Goal: Task Accomplishment & Management: Use online tool/utility

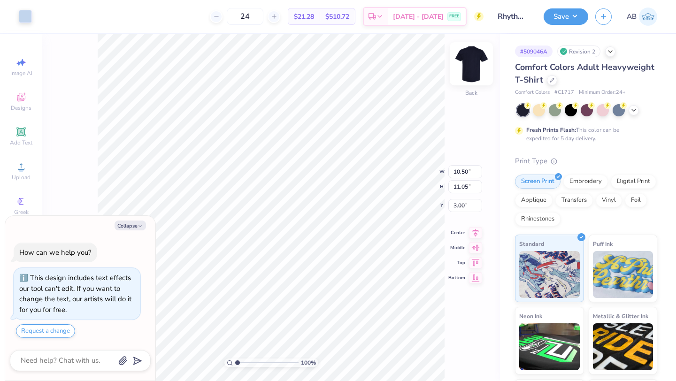
click at [473, 63] on img at bounding box center [472, 64] width 38 height 38
click at [475, 66] on img at bounding box center [472, 64] width 38 height 38
type textarea "x"
type input "11.39"
type textarea "x"
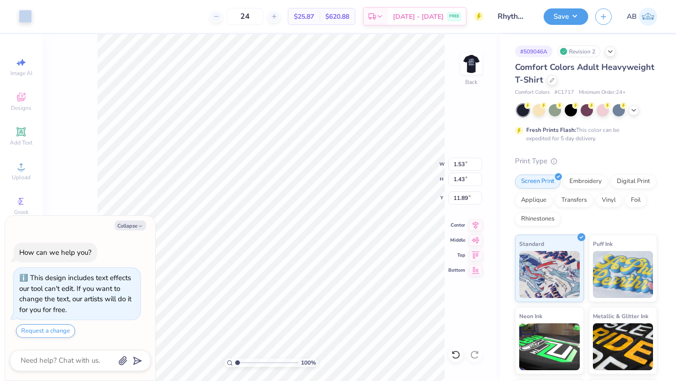
type input "11.78"
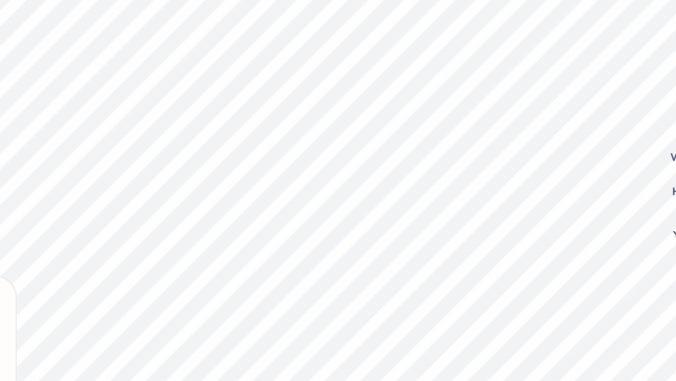
type textarea "x"
type input "5.93"
type textarea "x"
type input "1.76"
type input "2.54"
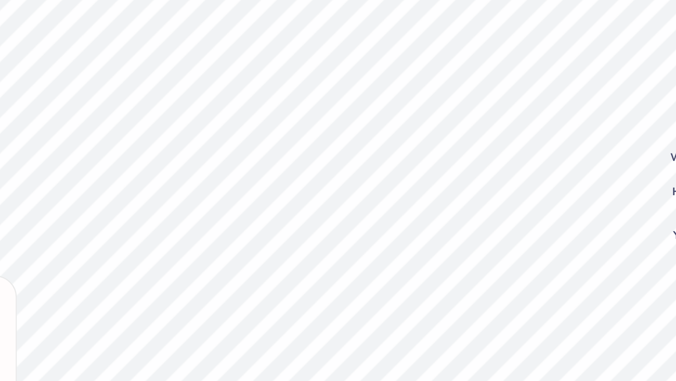
type textarea "x"
type input "5.95"
type textarea "x"
type input "6.02"
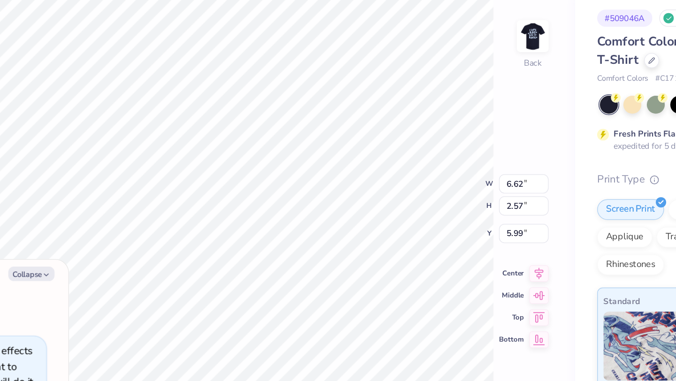
type textarea "x"
type input "3.00"
type textarea "x"
type input "4.39"
type input "1.70"
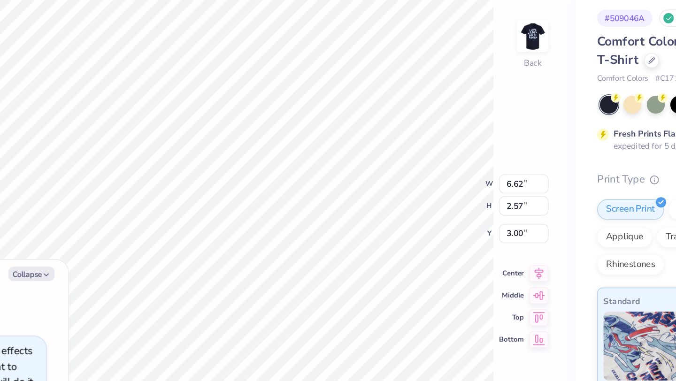
type input "3.87"
type textarea "x"
type input "3.00"
type textarea "x"
type input "5.24"
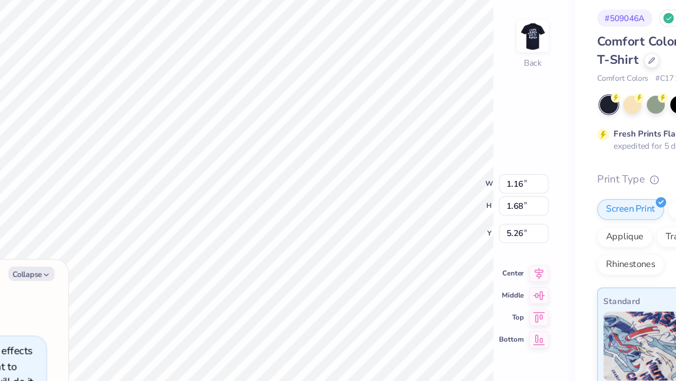
type textarea "x"
type input "1.43"
type input "1.67"
type input "5.27"
type textarea "x"
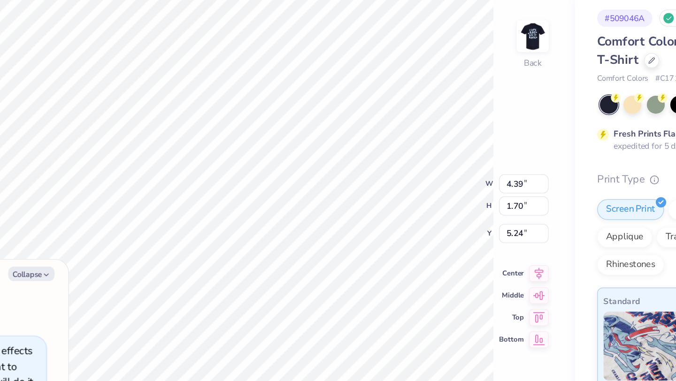
type input "3.22"
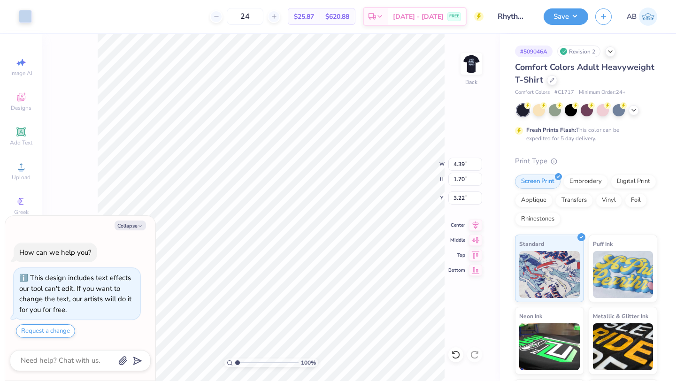
type textarea "x"
type input "3.74"
click at [468, 63] on img at bounding box center [472, 64] width 38 height 38
click at [477, 56] on img at bounding box center [472, 64] width 38 height 38
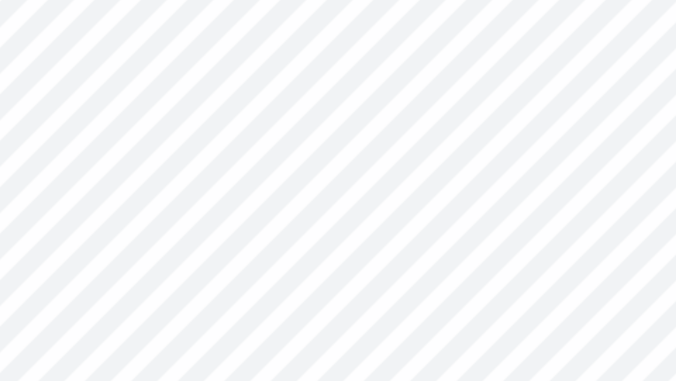
type textarea "x"
type input "3.76"
type textarea "x"
type input "1.16"
type input "1.68"
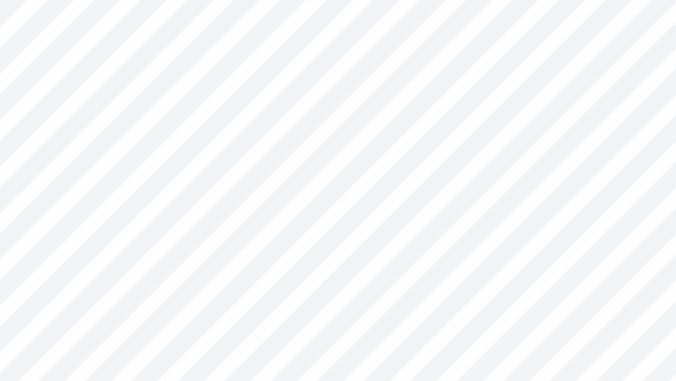
type textarea "x"
type input "3.66"
type textarea "x"
type input "3.76"
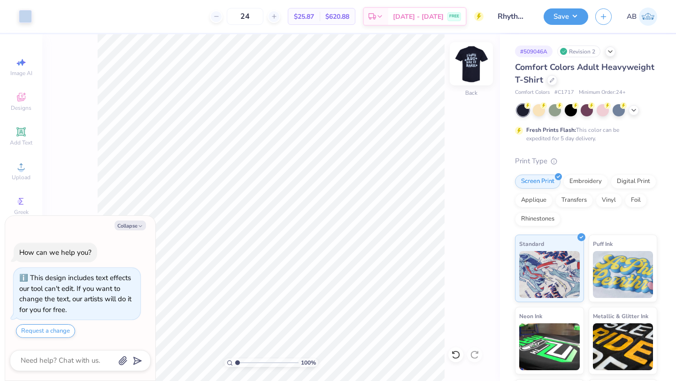
click at [475, 57] on img at bounding box center [472, 64] width 38 height 38
click at [562, 14] on button "Save" at bounding box center [566, 15] width 45 height 16
type textarea "x"
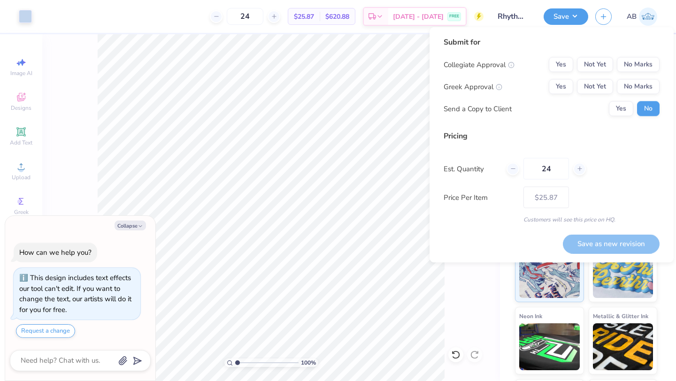
drag, startPoint x: 553, startPoint y: 170, endPoint x: 521, endPoint y: 170, distance: 32.4
click at [521, 170] on div "24" at bounding box center [546, 169] width 79 height 22
type input "31"
type input "$23.85"
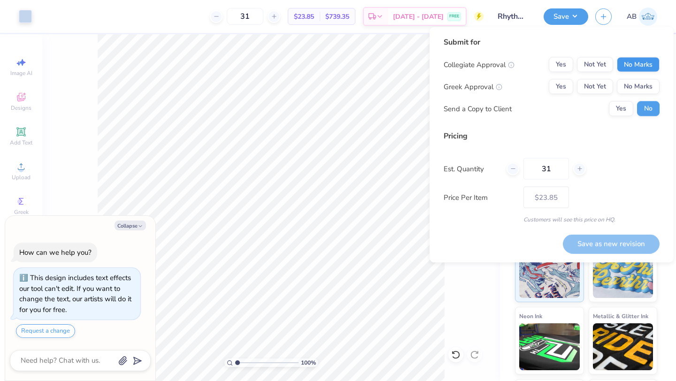
type input "31"
click at [644, 64] on button "No Marks" at bounding box center [638, 64] width 43 height 15
click at [565, 85] on button "Yes" at bounding box center [561, 86] width 24 height 15
click at [623, 109] on button "Yes" at bounding box center [621, 108] width 24 height 15
type textarea "x"
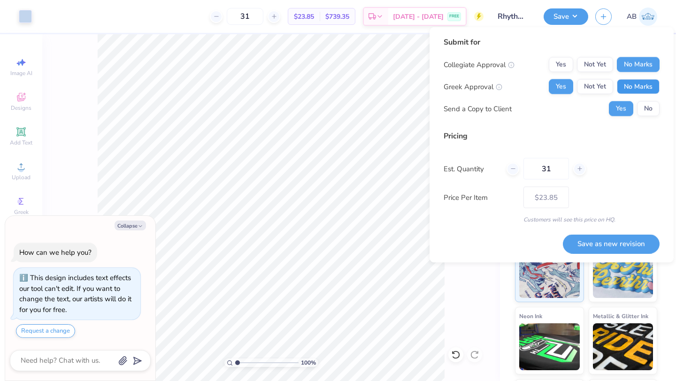
click at [620, 85] on button "No Marks" at bounding box center [638, 86] width 43 height 15
click at [581, 243] on button "Save as new revision" at bounding box center [611, 243] width 97 height 19
type input "$23.85"
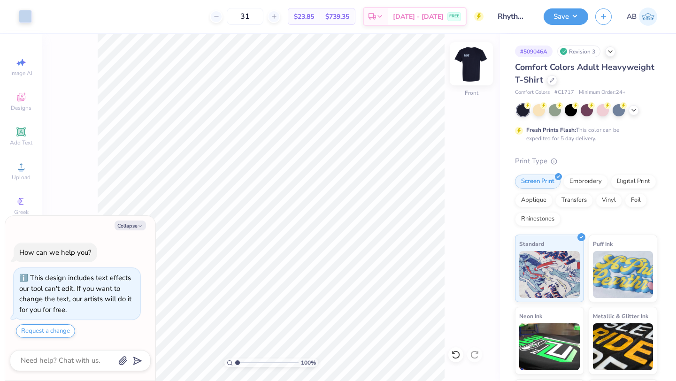
click at [470, 67] on img at bounding box center [472, 64] width 38 height 38
type textarea "x"
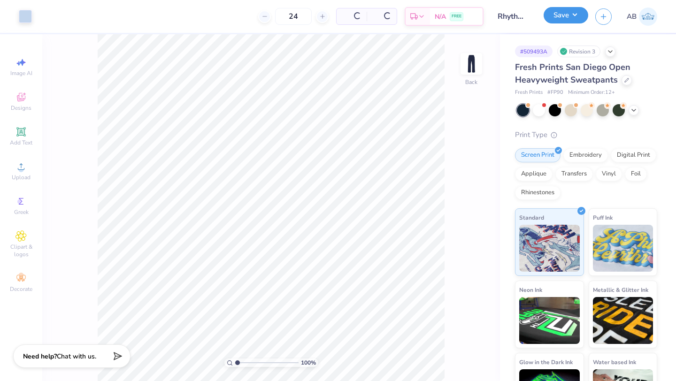
click at [580, 15] on button "Save" at bounding box center [566, 15] width 45 height 16
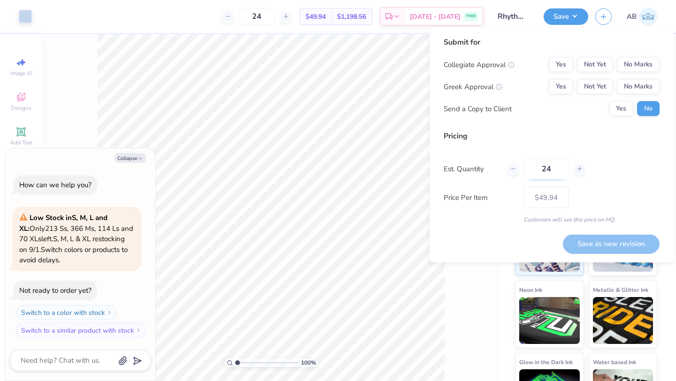
click at [552, 174] on input "24" at bounding box center [547, 169] width 46 height 22
type input "2"
type input "31"
type input "$49.24"
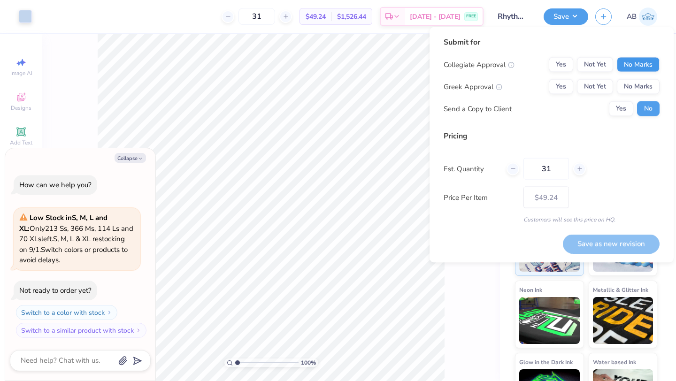
type input "31"
click at [624, 71] on button "No Marks" at bounding box center [638, 64] width 43 height 15
click at [625, 85] on button "No Marks" at bounding box center [638, 86] width 43 height 15
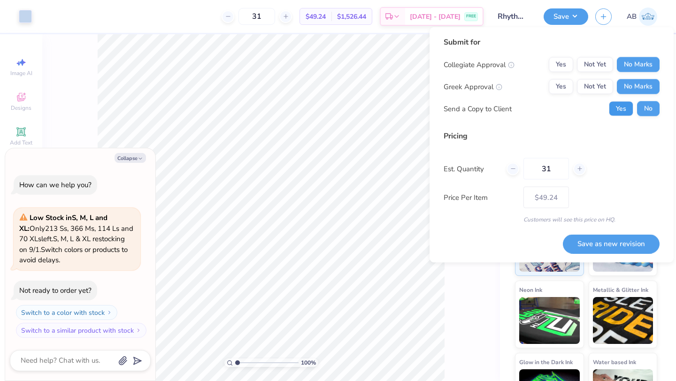
click at [624, 105] on button "Yes" at bounding box center [621, 108] width 24 height 15
type textarea "x"
click at [599, 245] on button "Save as new revision" at bounding box center [611, 243] width 97 height 19
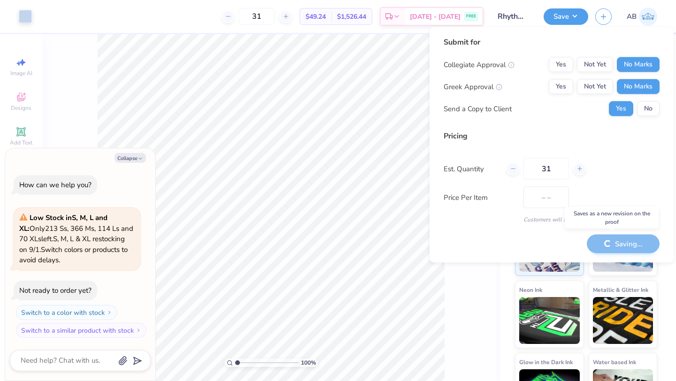
type input "$49.24"
type textarea "x"
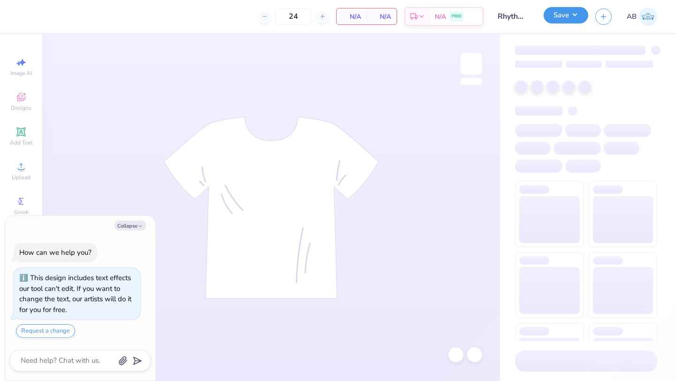
click at [580, 15] on button "Save" at bounding box center [566, 15] width 45 height 16
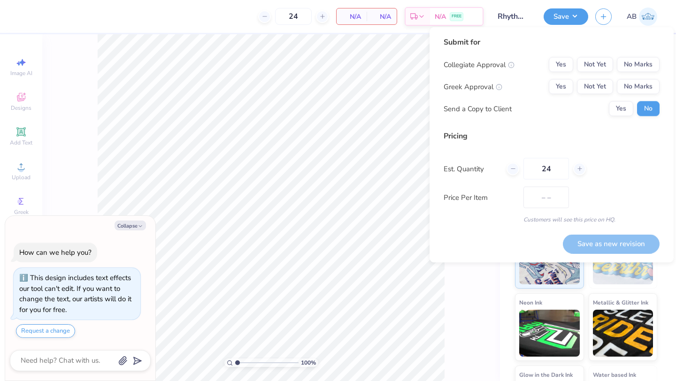
type textarea "x"
type input "$22.44"
click at [553, 169] on input "24" at bounding box center [547, 169] width 46 height 22
type input "2"
type input "31"
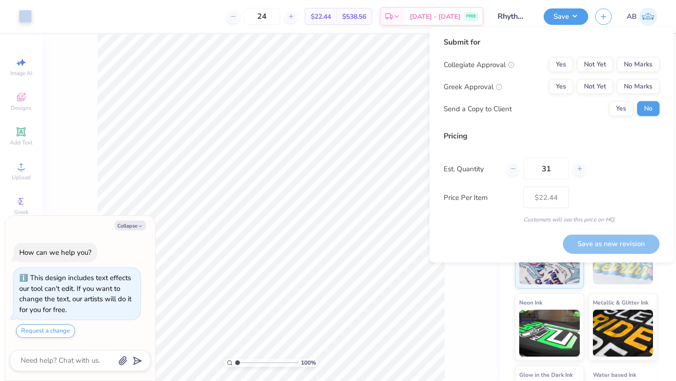
type input "31"
type input "$20.92"
type input "31"
click at [633, 63] on button "No Marks" at bounding box center [638, 64] width 43 height 15
click at [633, 89] on button "No Marks" at bounding box center [638, 86] width 43 height 15
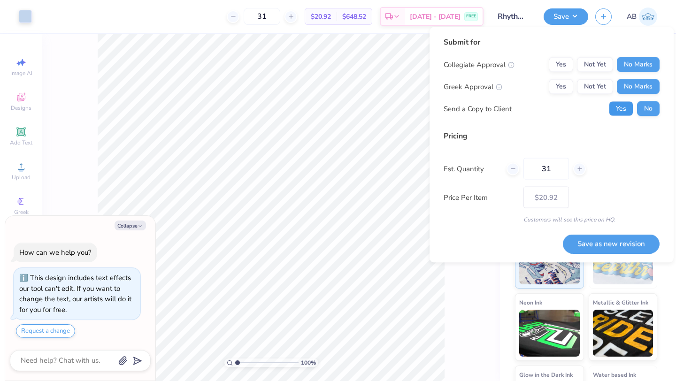
click at [613, 108] on button "Yes" at bounding box center [621, 108] width 24 height 15
type textarea "x"
click at [606, 243] on button "Save as new revision" at bounding box center [611, 243] width 97 height 19
type input "$20.92"
type textarea "x"
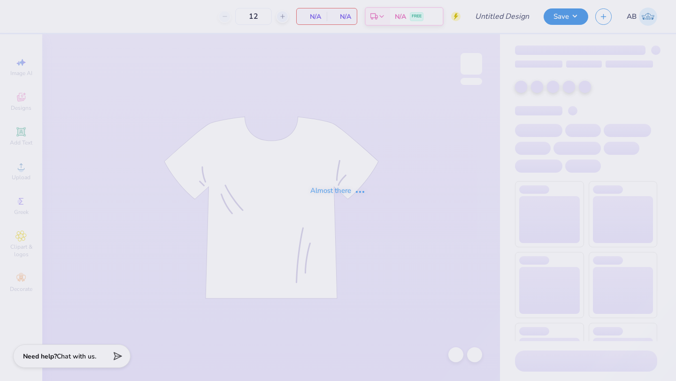
type input "Rhythms Dance Troupe"
type input "24"
click at [571, 16] on div "Almost there" at bounding box center [338, 190] width 676 height 381
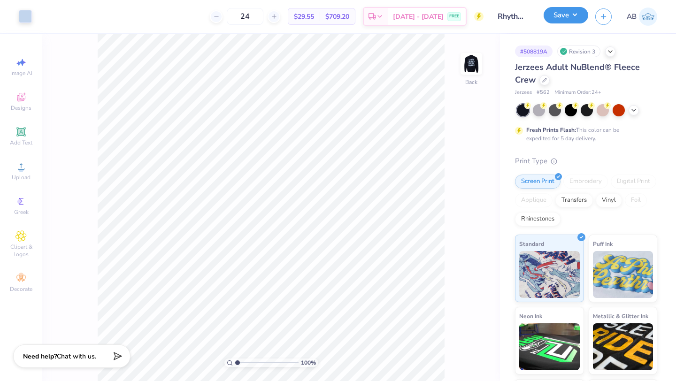
click at [573, 14] on button "Save" at bounding box center [566, 15] width 45 height 16
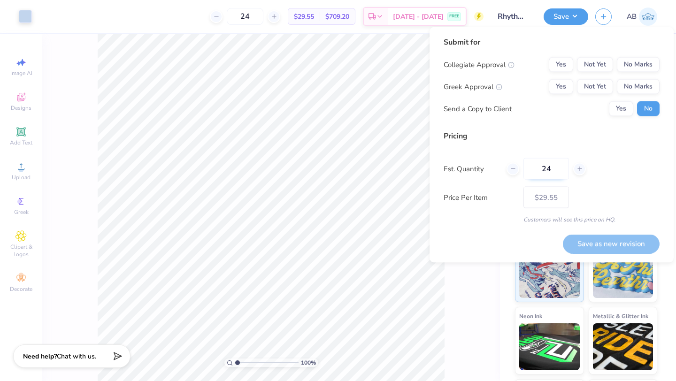
click at [558, 172] on input "24" at bounding box center [547, 169] width 46 height 22
type input "2"
type input "31"
type input "$28.21"
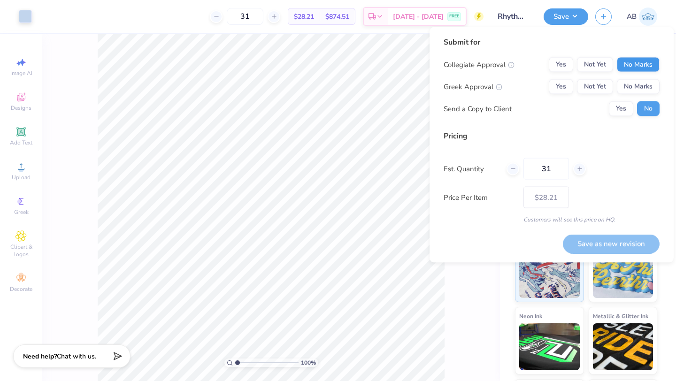
type input "31"
click at [636, 68] on button "No Marks" at bounding box center [638, 64] width 43 height 15
click at [634, 83] on button "No Marks" at bounding box center [638, 86] width 43 height 15
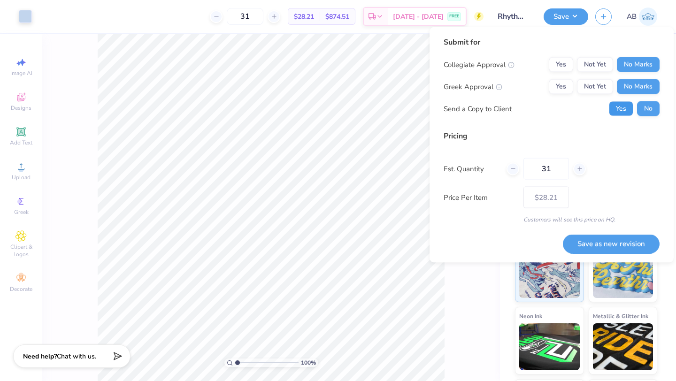
click at [618, 115] on button "Yes" at bounding box center [621, 108] width 24 height 15
click at [597, 243] on button "Save as new revision" at bounding box center [611, 243] width 97 height 19
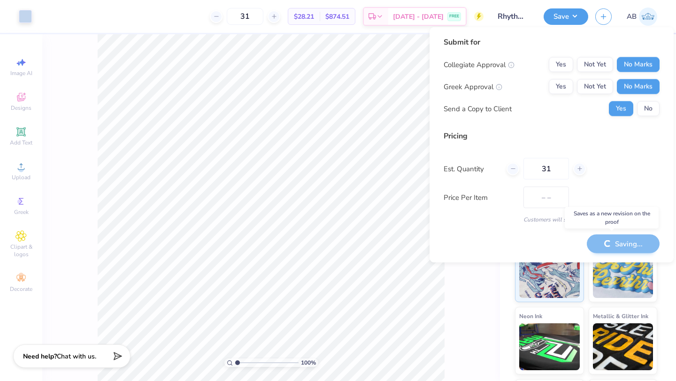
type input "$28.21"
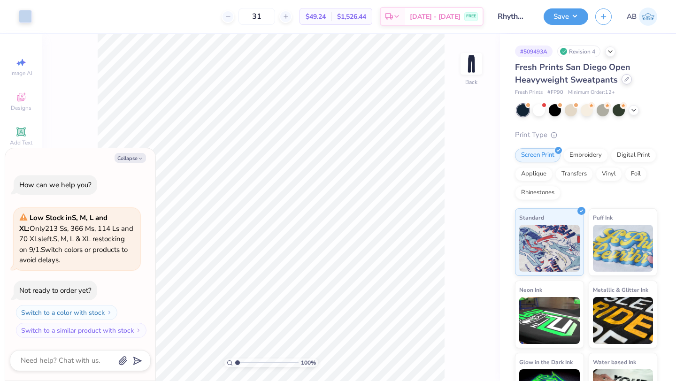
click at [623, 82] on div at bounding box center [627, 79] width 10 height 10
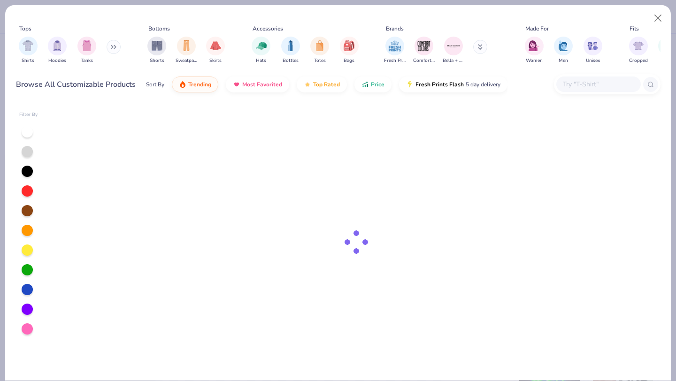
type textarea "x"
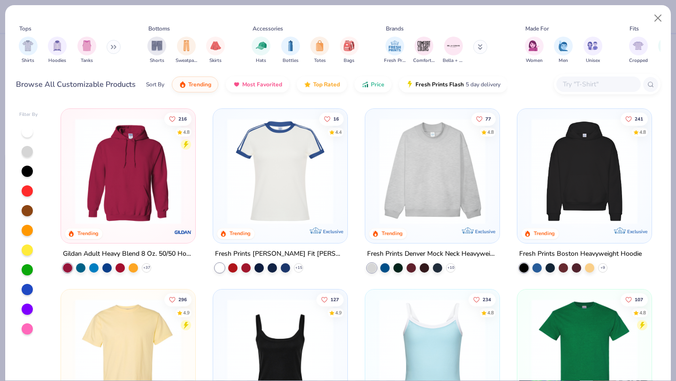
click at [594, 89] on input "text" at bounding box center [598, 84] width 72 height 11
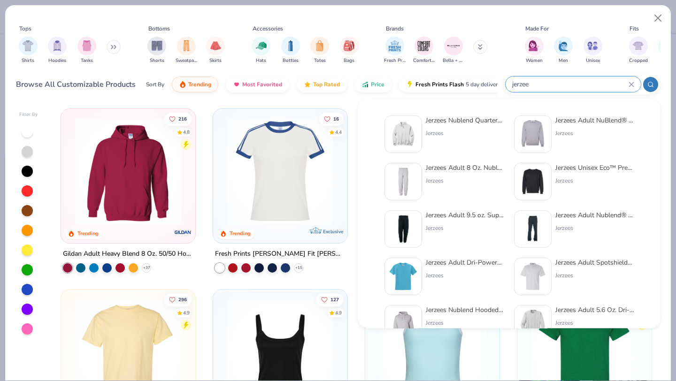
type input "jerzee"
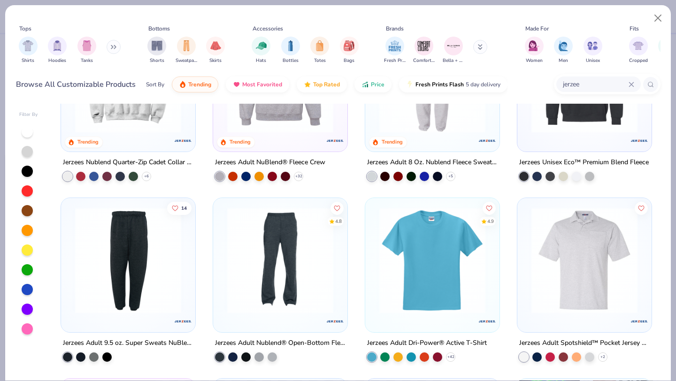
scroll to position [44, 0]
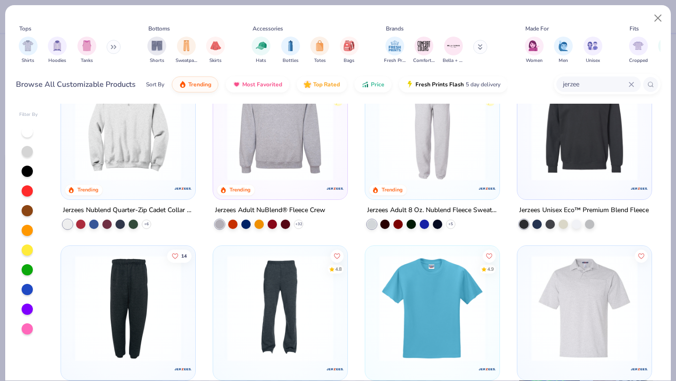
click at [289, 323] on img at bounding box center [281, 309] width 116 height 106
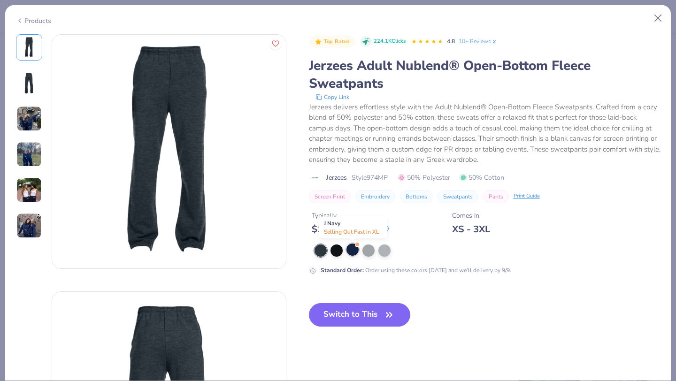
click at [347, 250] on div at bounding box center [353, 250] width 12 height 12
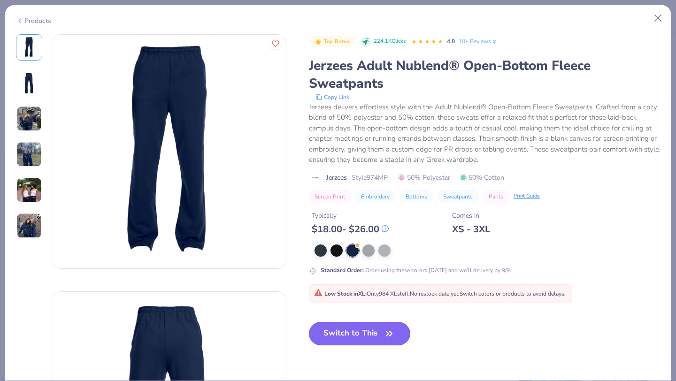
click at [355, 338] on button "Switch to This" at bounding box center [360, 333] width 102 height 23
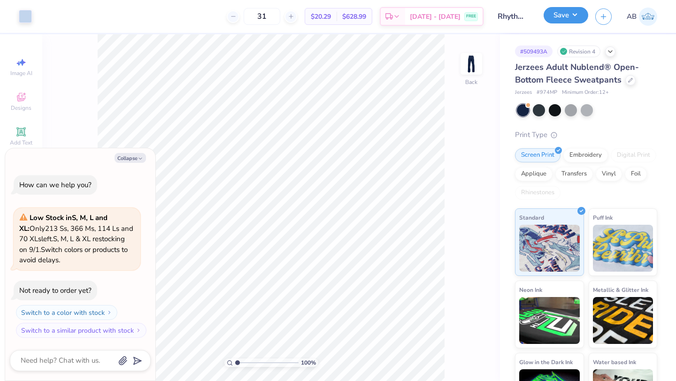
click at [576, 16] on button "Save" at bounding box center [566, 15] width 45 height 16
type textarea "x"
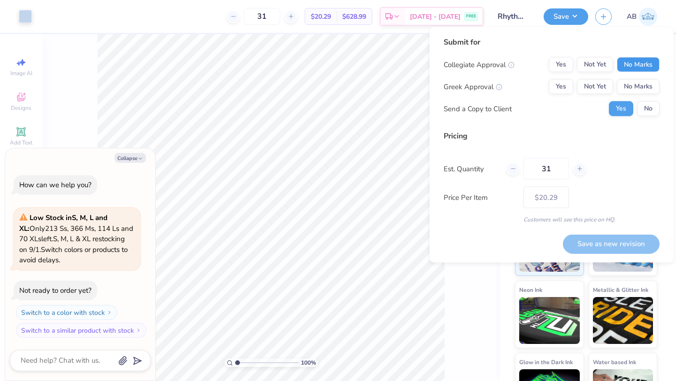
click at [632, 62] on button "No Marks" at bounding box center [638, 64] width 43 height 15
click at [633, 90] on button "No Marks" at bounding box center [638, 86] width 43 height 15
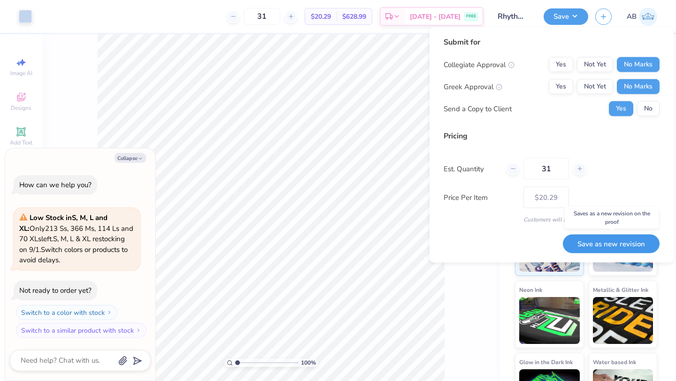
click at [601, 245] on button "Save as new revision" at bounding box center [611, 243] width 97 height 19
type input "$20.29"
type textarea "x"
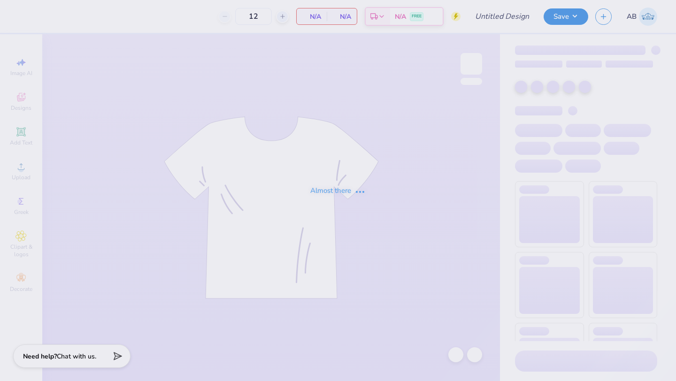
type input "Rhythms Dance Troupe"
type input "31"
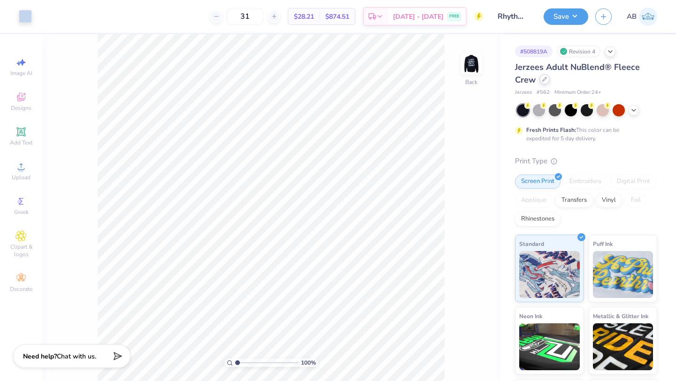
click at [543, 81] on icon at bounding box center [545, 80] width 4 height 4
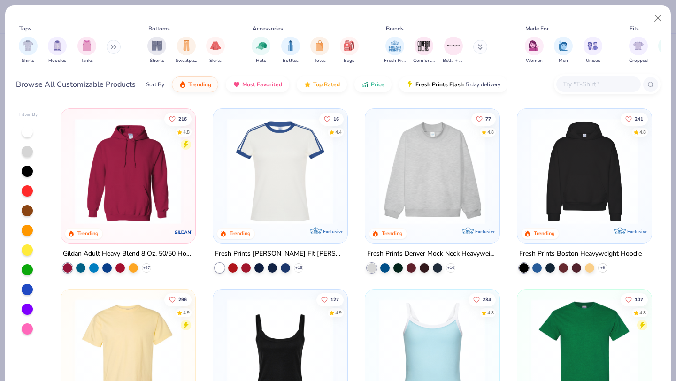
click at [568, 81] on input "text" at bounding box center [598, 84] width 72 height 11
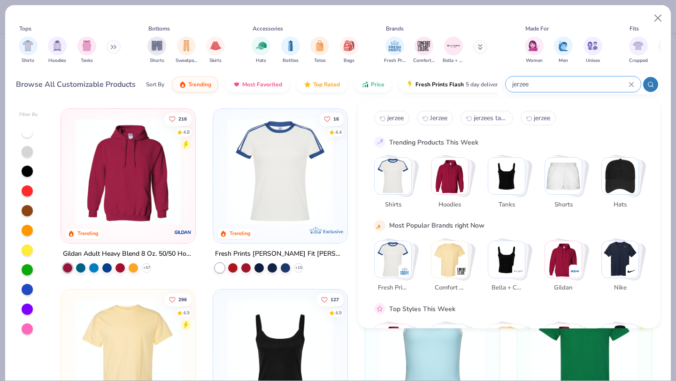
type input "jerzee"
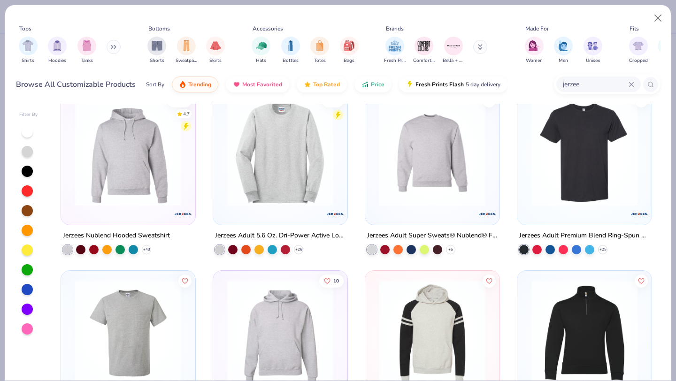
scroll to position [380, 0]
click at [145, 248] on polyline at bounding box center [147, 249] width 4 height 2
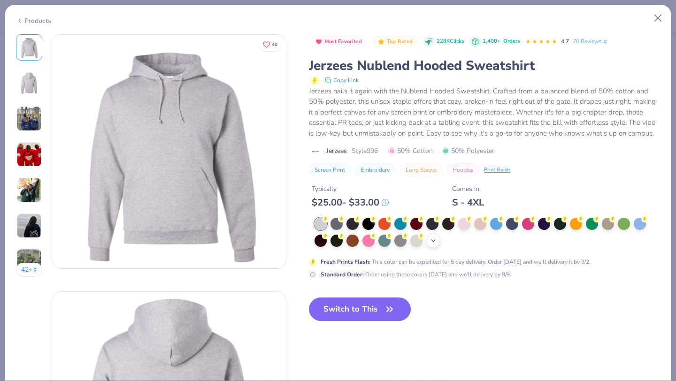
click at [436, 245] on icon at bounding box center [434, 241] width 8 height 8
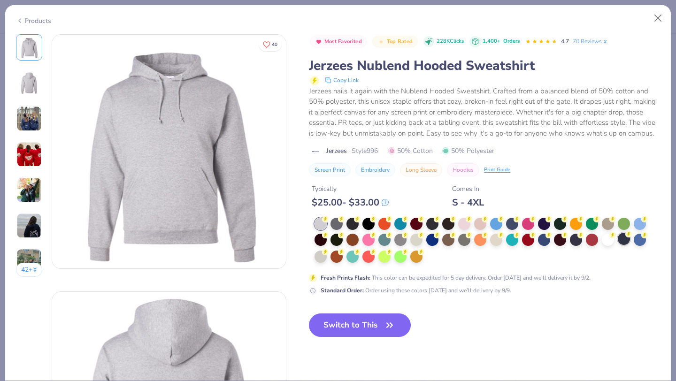
click at [624, 245] on div at bounding box center [624, 239] width 12 height 12
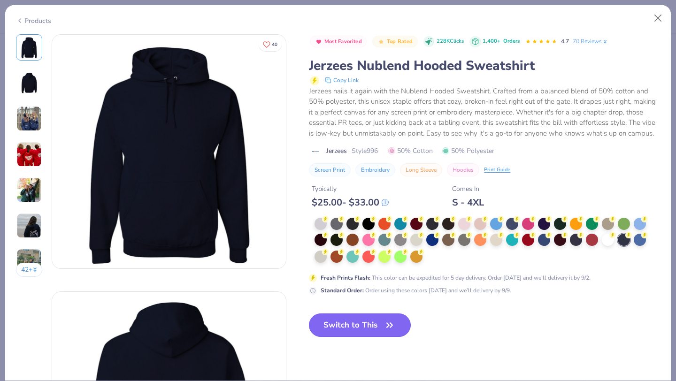
click at [342, 337] on button "Switch to This" at bounding box center [360, 325] width 102 height 23
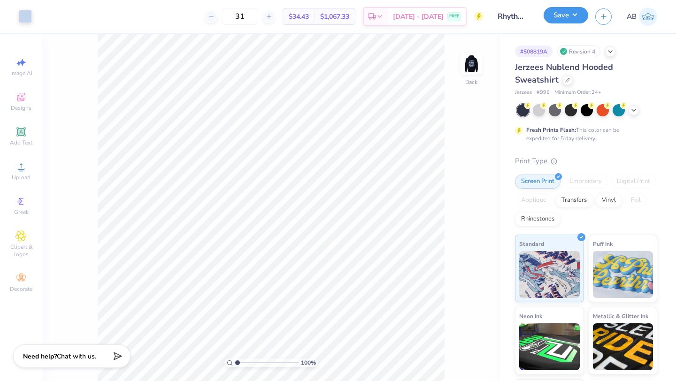
click at [570, 19] on button "Save" at bounding box center [566, 15] width 45 height 16
